Goal: Entertainment & Leisure: Consume media (video, audio)

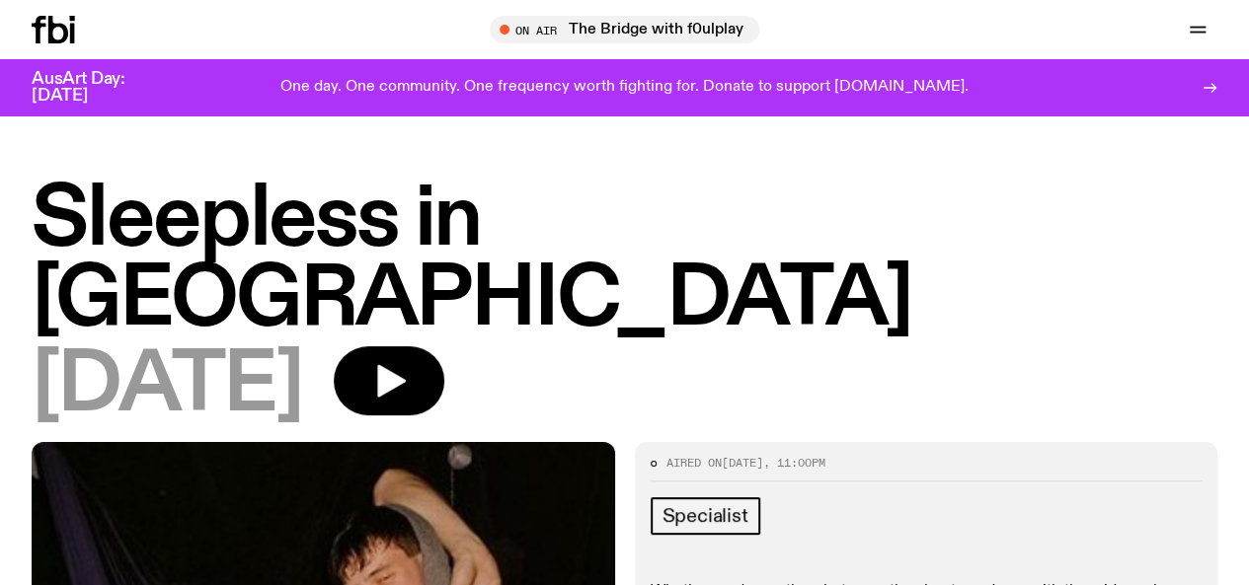
scroll to position [4, 0]
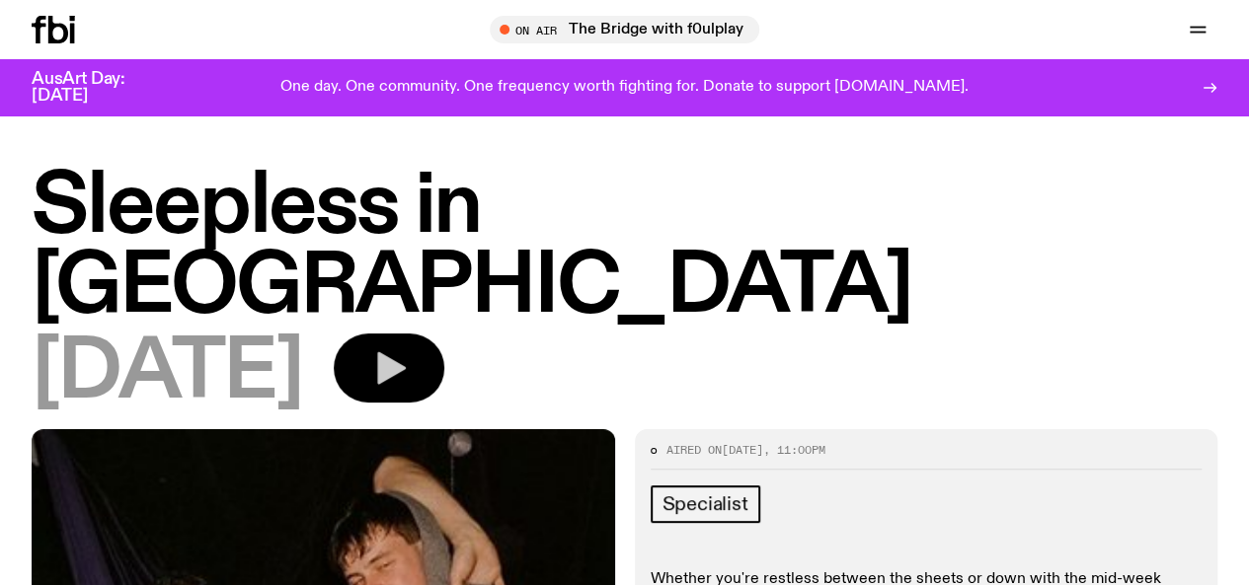
click at [444, 334] on button "button" at bounding box center [389, 368] width 111 height 69
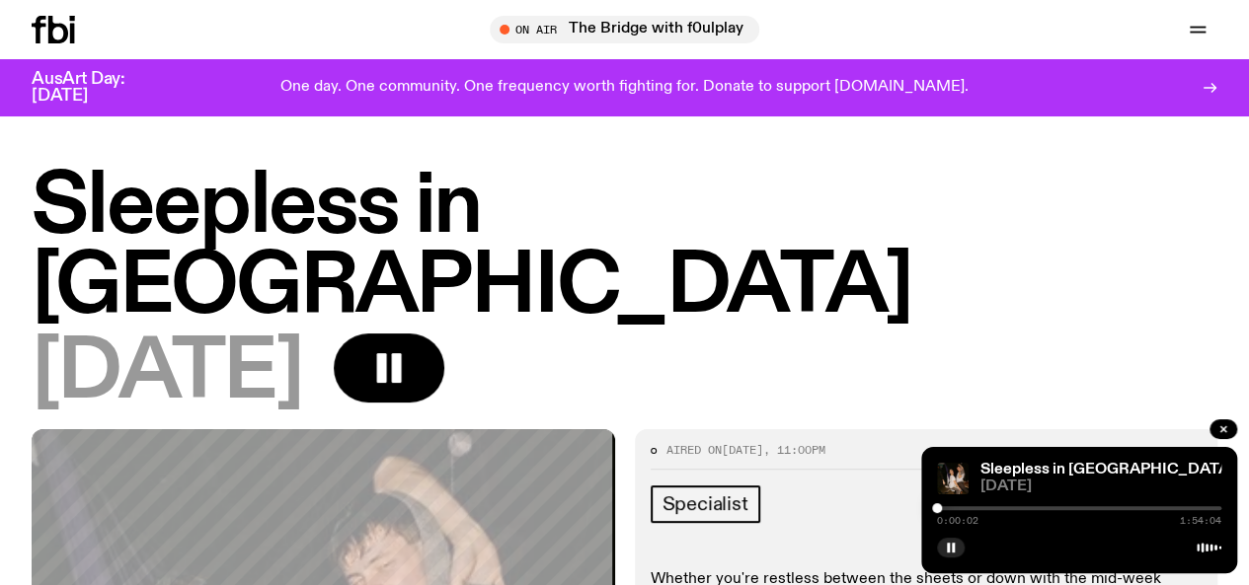
drag, startPoint x: 944, startPoint y: 506, endPoint x: 989, endPoint y: 519, distance: 47.2
click at [985, 521] on div "0:00:02 1:54:04" at bounding box center [1079, 514] width 284 height 24
drag, startPoint x: 942, startPoint y: 504, endPoint x: 967, endPoint y: 508, distance: 26.0
click at [965, 508] on div "0:00:03 1:54:04" at bounding box center [1079, 514] width 284 height 24
drag, startPoint x: 940, startPoint y: 506, endPoint x: 979, endPoint y: 510, distance: 39.7
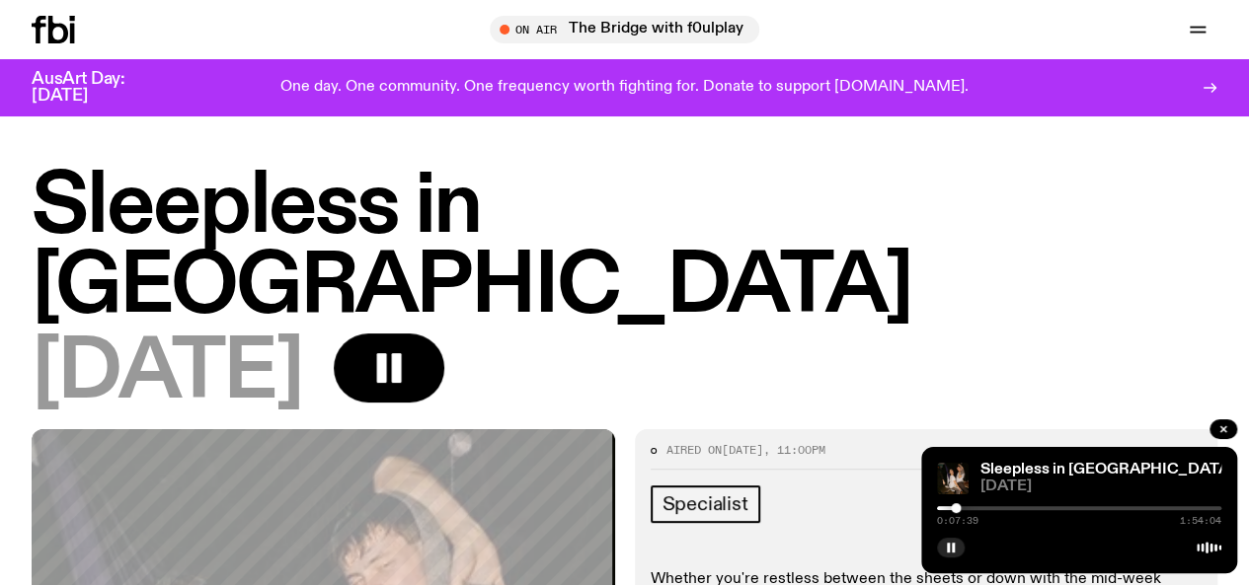
click at [960, 510] on div at bounding box center [955, 508] width 10 height 10
drag, startPoint x: 988, startPoint y: 508, endPoint x: 1022, endPoint y: 505, distance: 33.7
click at [1005, 505] on div "0:17:15 1:54:04" at bounding box center [1079, 514] width 284 height 24
drag, startPoint x: 984, startPoint y: 505, endPoint x: 1004, endPoint y: 505, distance: 19.7
click at [1001, 505] on div "0:17:16 1:54:04" at bounding box center [1079, 514] width 284 height 24
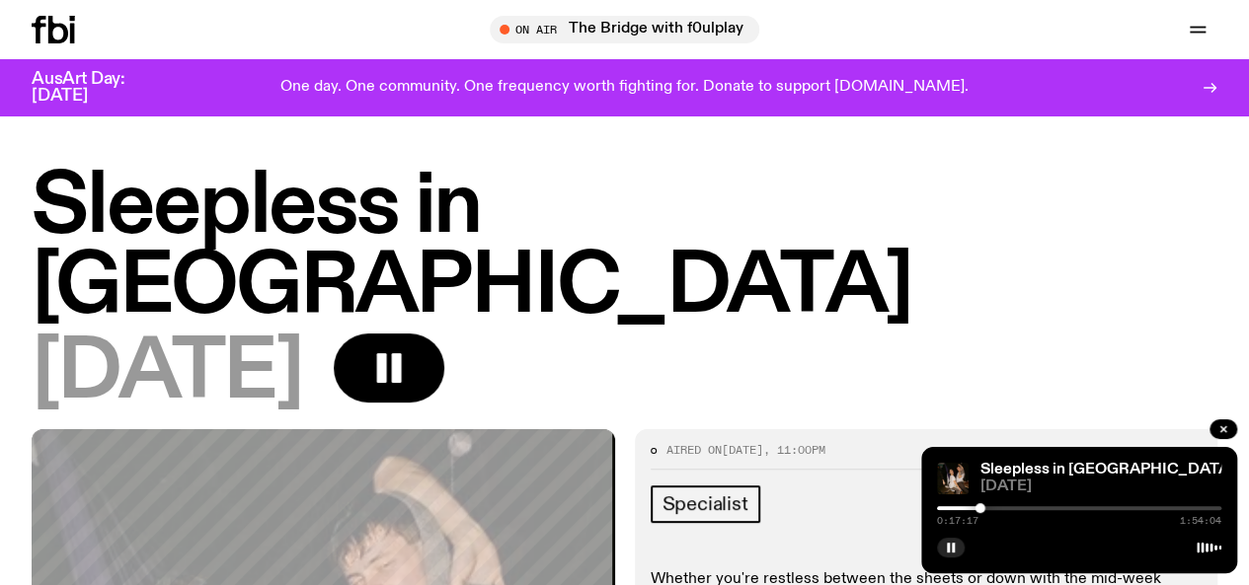
drag, startPoint x: 972, startPoint y: 503, endPoint x: 988, endPoint y: 508, distance: 16.5
click at [987, 508] on div "0:17:17 1:54:04" at bounding box center [1079, 514] width 284 height 24
drag, startPoint x: 979, startPoint y: 506, endPoint x: 1003, endPoint y: 504, distance: 23.8
click at [984, 504] on div at bounding box center [979, 508] width 10 height 10
click at [1003, 507] on div at bounding box center [998, 508] width 10 height 10
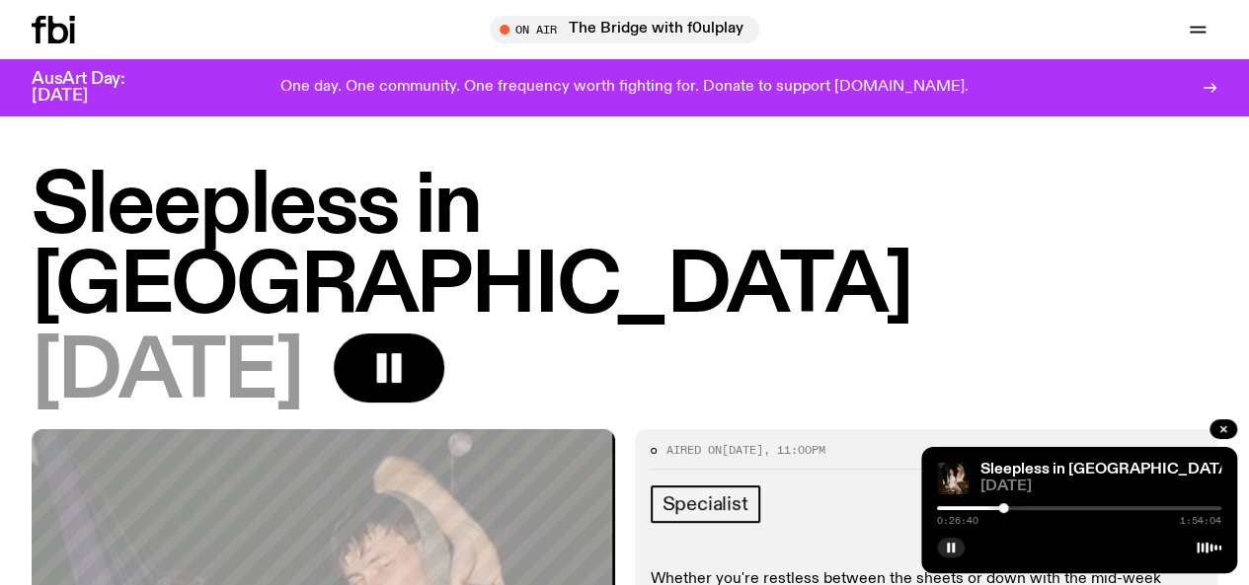
drag, startPoint x: 1004, startPoint y: 508, endPoint x: 1047, endPoint y: 510, distance: 43.5
click at [1008, 508] on div at bounding box center [1003, 508] width 10 height 10
drag, startPoint x: 1044, startPoint y: 508, endPoint x: 1034, endPoint y: 512, distance: 10.6
click at [1039, 512] on div at bounding box center [1044, 508] width 10 height 10
drag, startPoint x: 1038, startPoint y: 510, endPoint x: 1066, endPoint y: 514, distance: 27.9
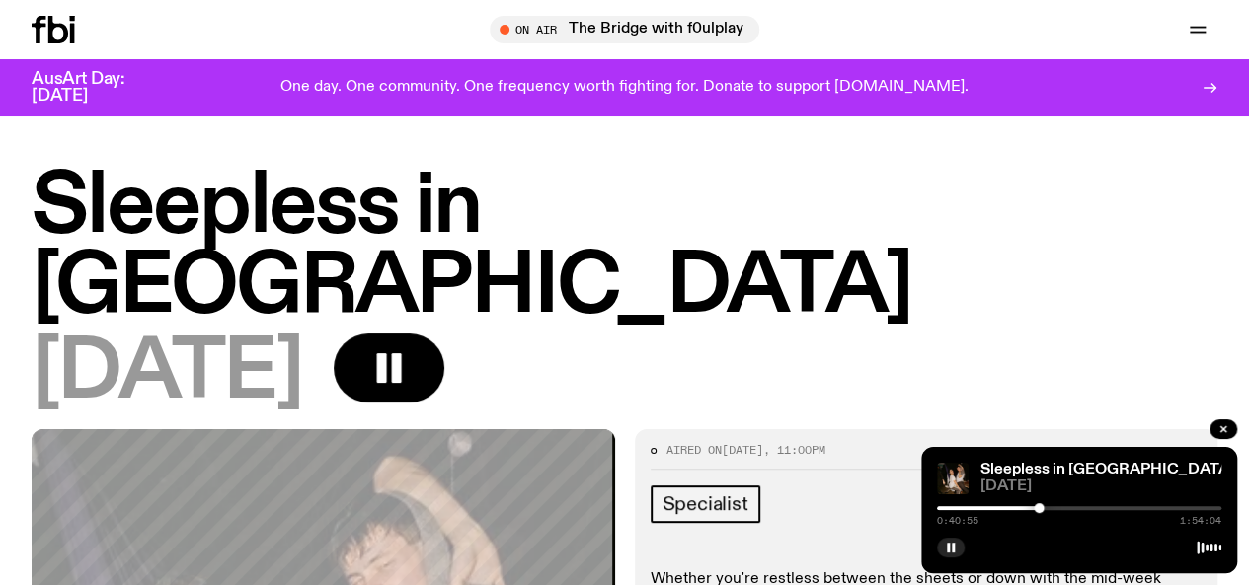
click at [1066, 514] on div "0:40:55 1:54:04" at bounding box center [1079, 514] width 284 height 24
click at [1069, 512] on div at bounding box center [1064, 508] width 10 height 10
drag, startPoint x: 1069, startPoint y: 509, endPoint x: 1117, endPoint y: 510, distance: 48.4
click at [1074, 510] on div at bounding box center [1069, 508] width 10 height 10
drag, startPoint x: 1110, startPoint y: 506, endPoint x: 1151, endPoint y: 515, distance: 41.4
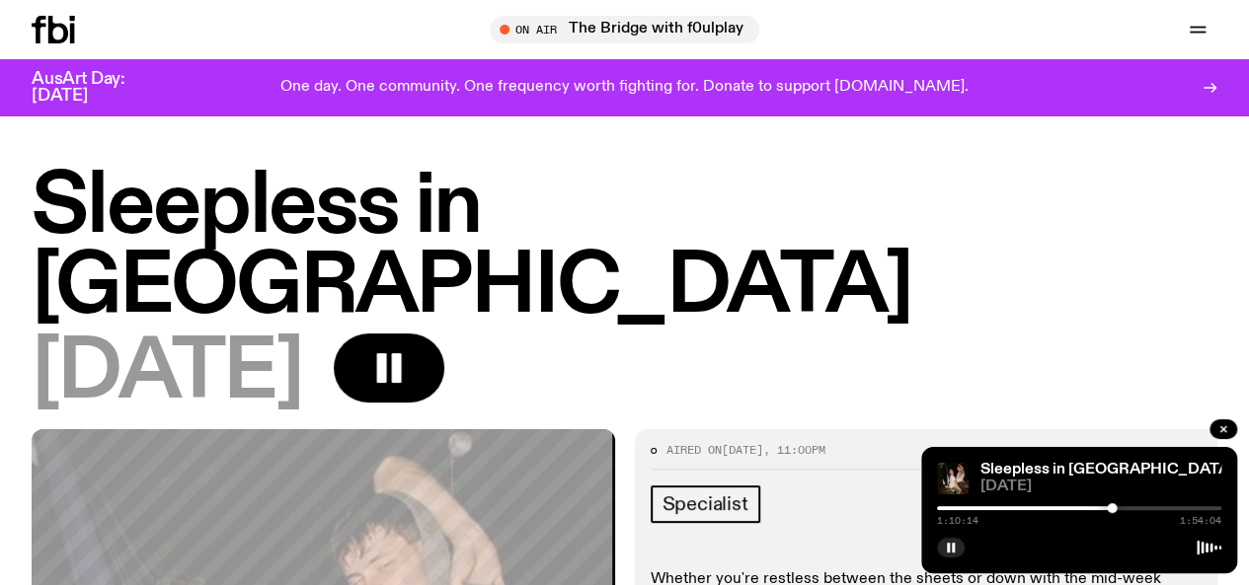
click at [1151, 515] on div "1:10:14 1:54:04" at bounding box center [1079, 514] width 284 height 24
drag, startPoint x: 1148, startPoint y: 508, endPoint x: 1169, endPoint y: 514, distance: 21.6
click at [1169, 514] on div "1:32:49 1:54:04" at bounding box center [1079, 514] width 284 height 24
click at [1198, 510] on div "1:33:14 1:54:04" at bounding box center [1079, 514] width 284 height 24
drag, startPoint x: 1174, startPoint y: 506, endPoint x: 1194, endPoint y: 507, distance: 20.8
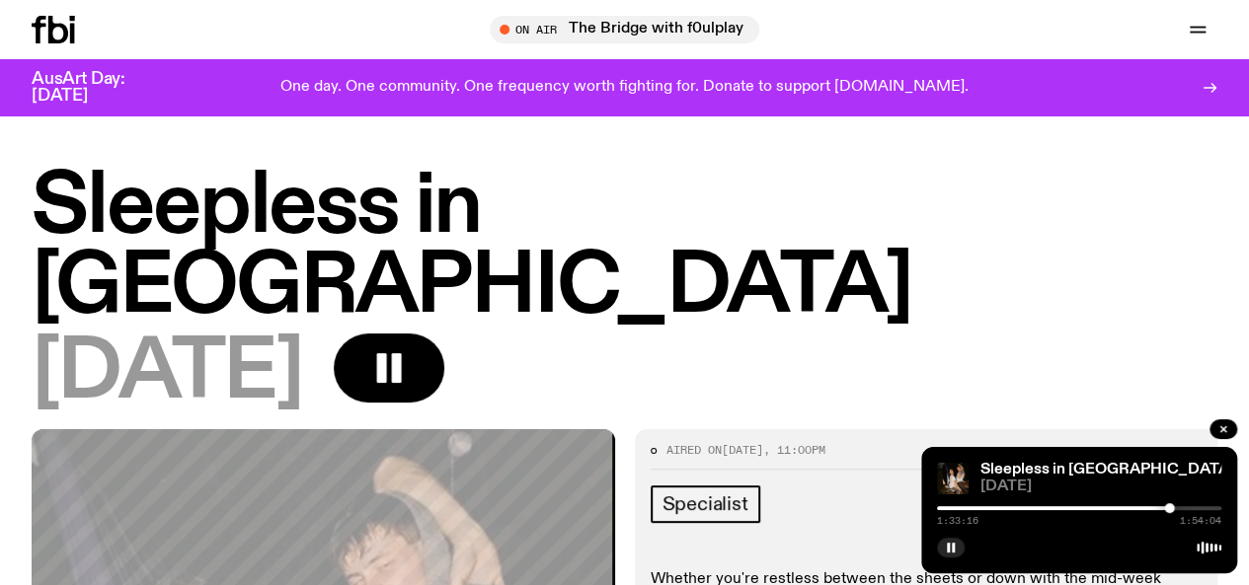
click at [1194, 507] on div at bounding box center [1079, 508] width 284 height 4
drag, startPoint x: 1194, startPoint y: 506, endPoint x: 1215, endPoint y: 506, distance: 20.7
click at [1215, 506] on div at bounding box center [1214, 508] width 10 height 10
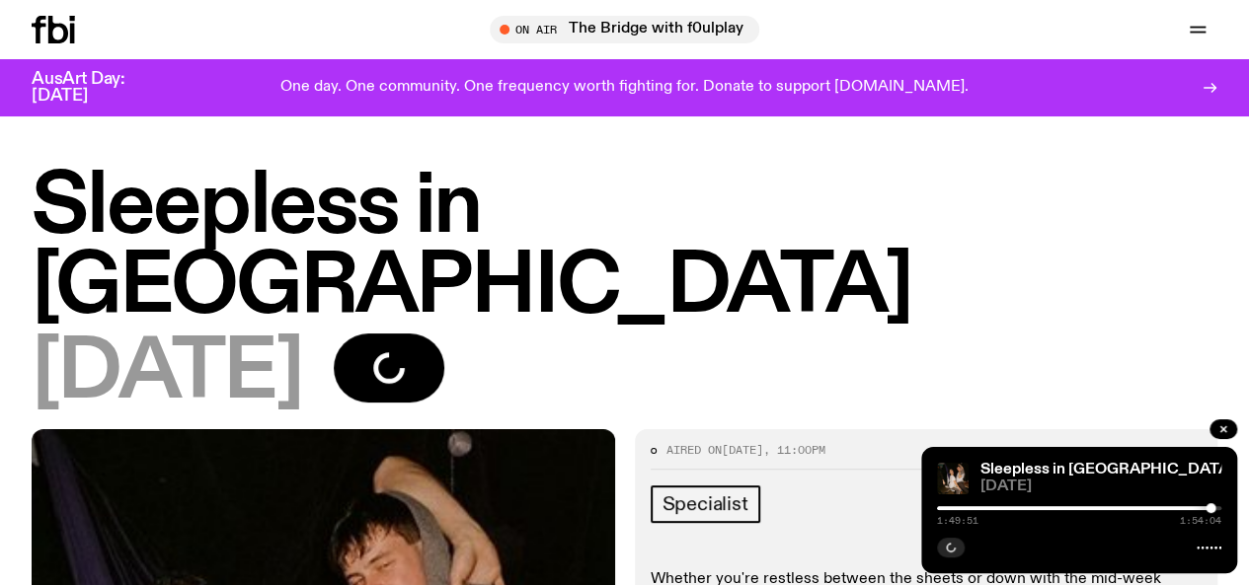
click at [1209, 510] on div at bounding box center [1210, 508] width 10 height 10
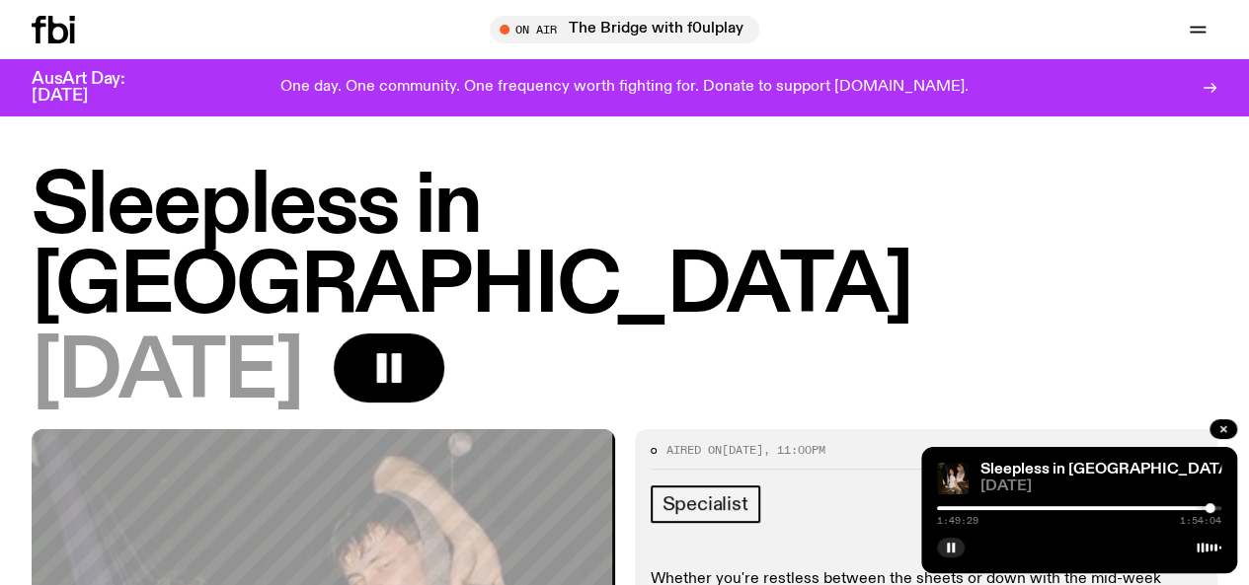
drag, startPoint x: 1206, startPoint y: 509, endPoint x: 1158, endPoint y: 510, distance: 48.4
click at [1204, 510] on div at bounding box center [1209, 508] width 10 height 10
drag, startPoint x: 1167, startPoint y: 509, endPoint x: 876, endPoint y: 519, distance: 290.3
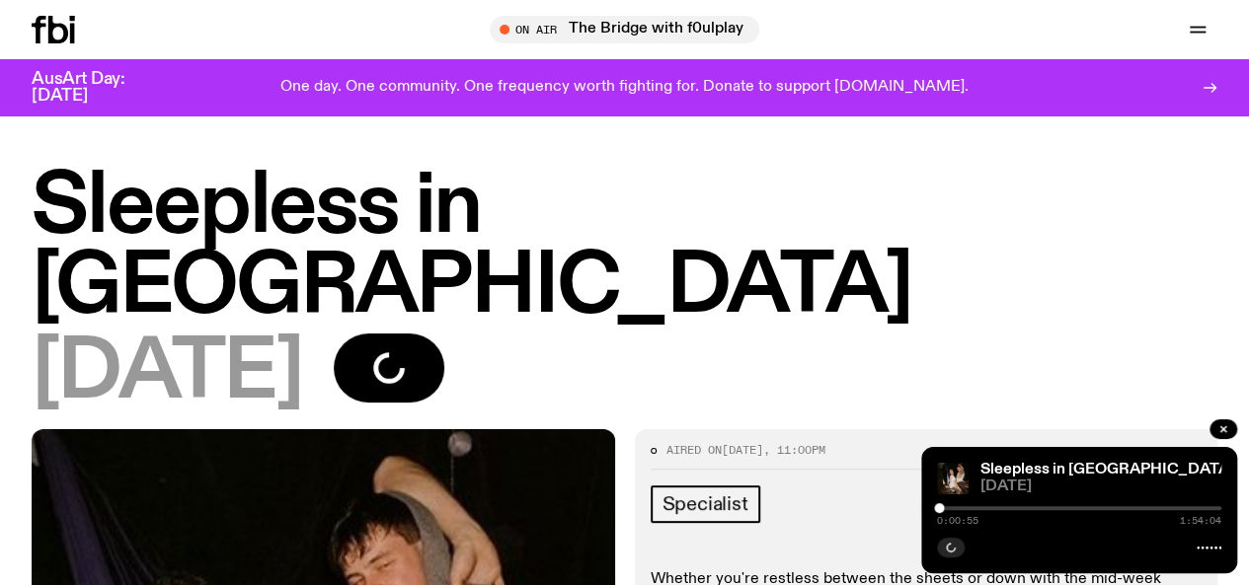
click at [944, 509] on div at bounding box center [939, 508] width 10 height 10
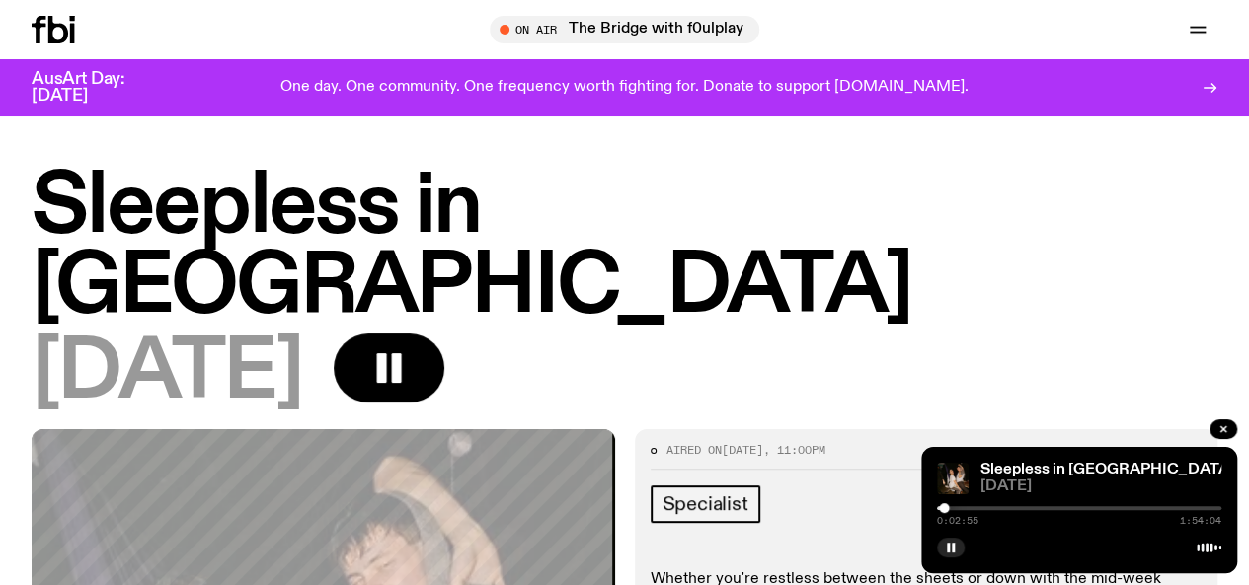
click at [947, 509] on div at bounding box center [944, 508] width 10 height 10
click at [956, 513] on div "0:05:16 1:54:04" at bounding box center [1079, 514] width 284 height 24
click at [922, 342] on div "[DATE]" at bounding box center [624, 374] width 1185 height 80
